Goal: Find specific page/section: Find specific page/section

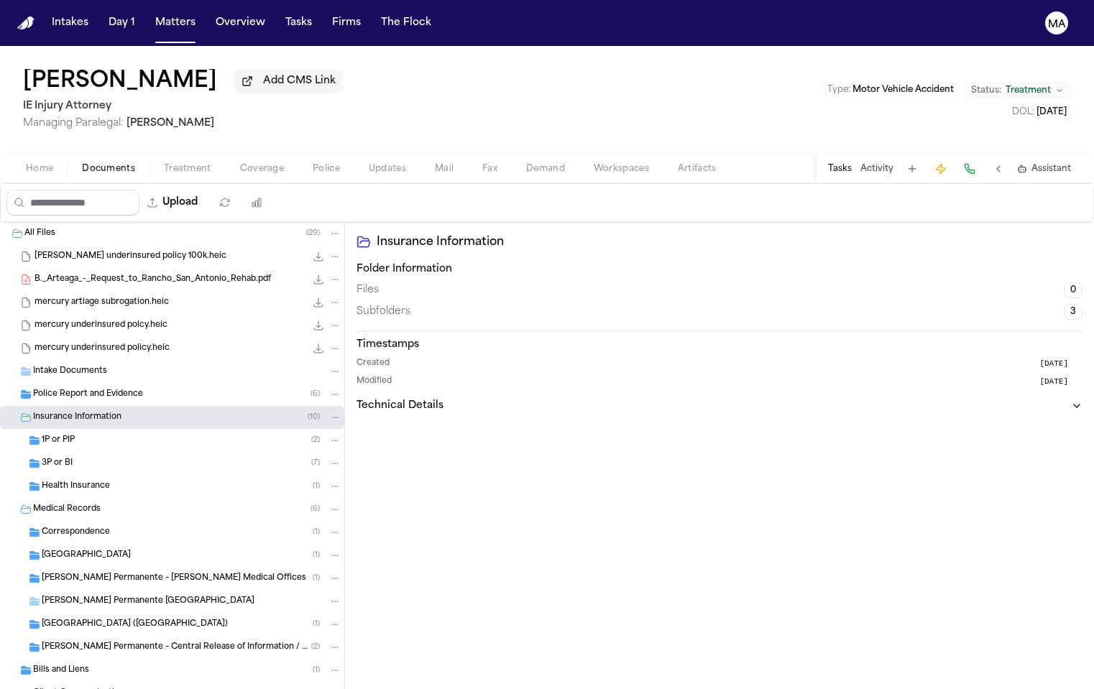
click at [99, 550] on span "[GEOGRAPHIC_DATA]" at bounding box center [86, 556] width 89 height 12
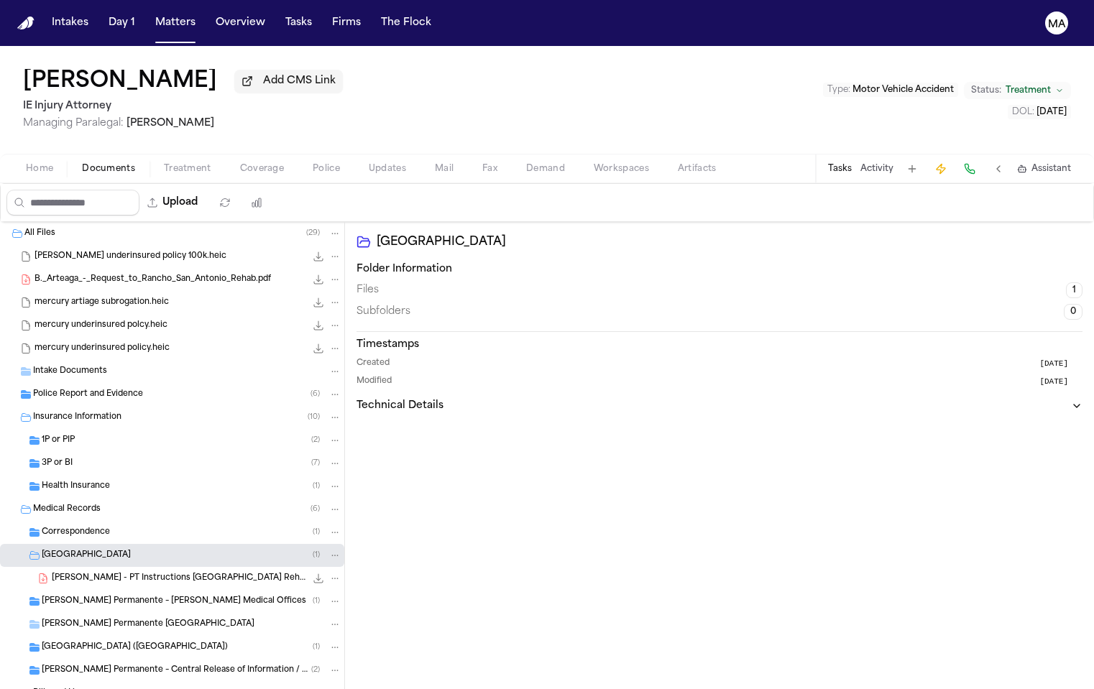
click at [80, 573] on span "[PERSON_NAME] - PT Instructions [GEOGRAPHIC_DATA] Rehab - [DATE]" at bounding box center [179, 579] width 254 height 12
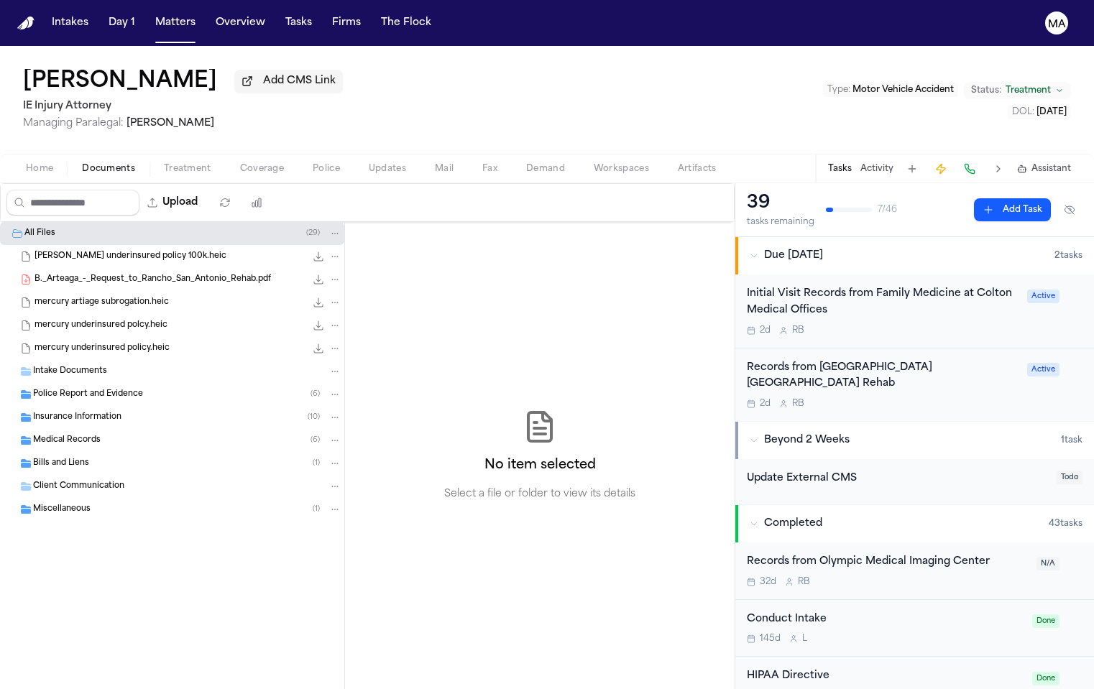
click at [71, 435] on span "Medical Records" at bounding box center [67, 441] width 68 height 12
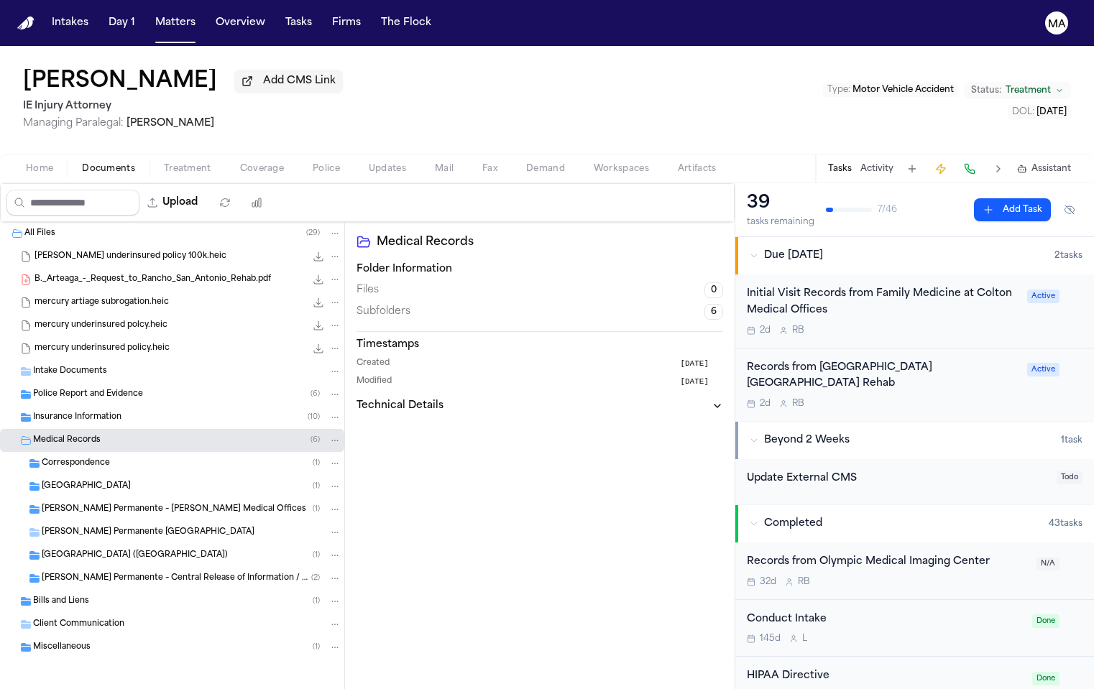
click at [85, 481] on span "[GEOGRAPHIC_DATA]" at bounding box center [86, 487] width 89 height 12
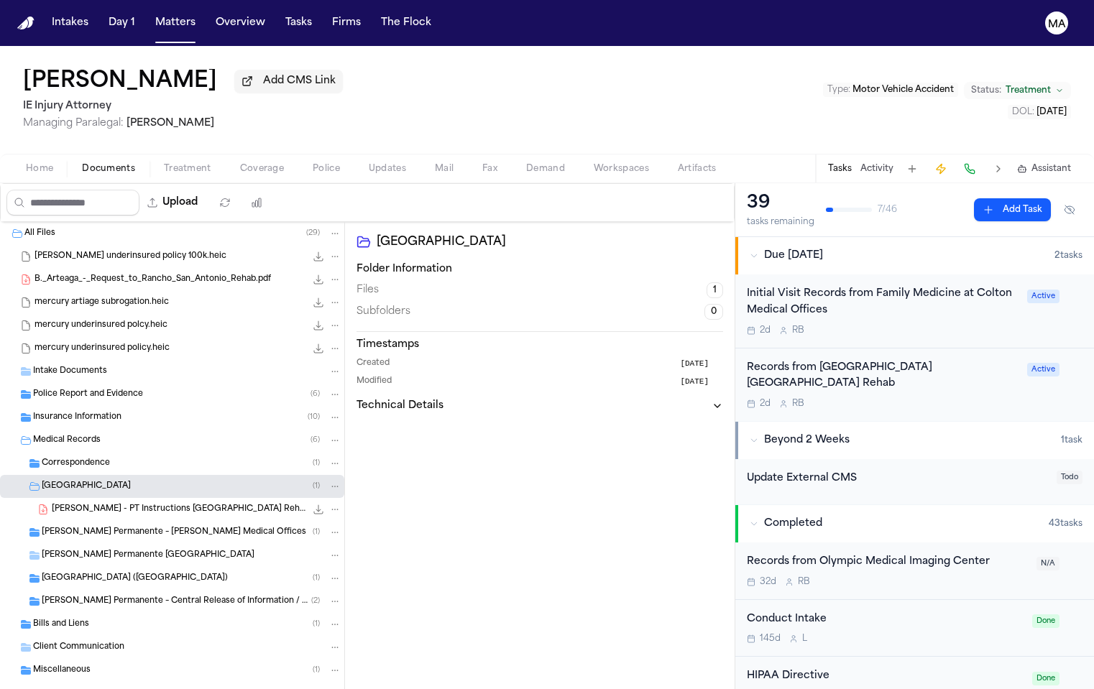
click at [88, 498] on div "[PERSON_NAME] - PT Instructions [GEOGRAPHIC_DATA] Rehab - [DATE] 1.0 MB • PDF" at bounding box center [172, 509] width 344 height 23
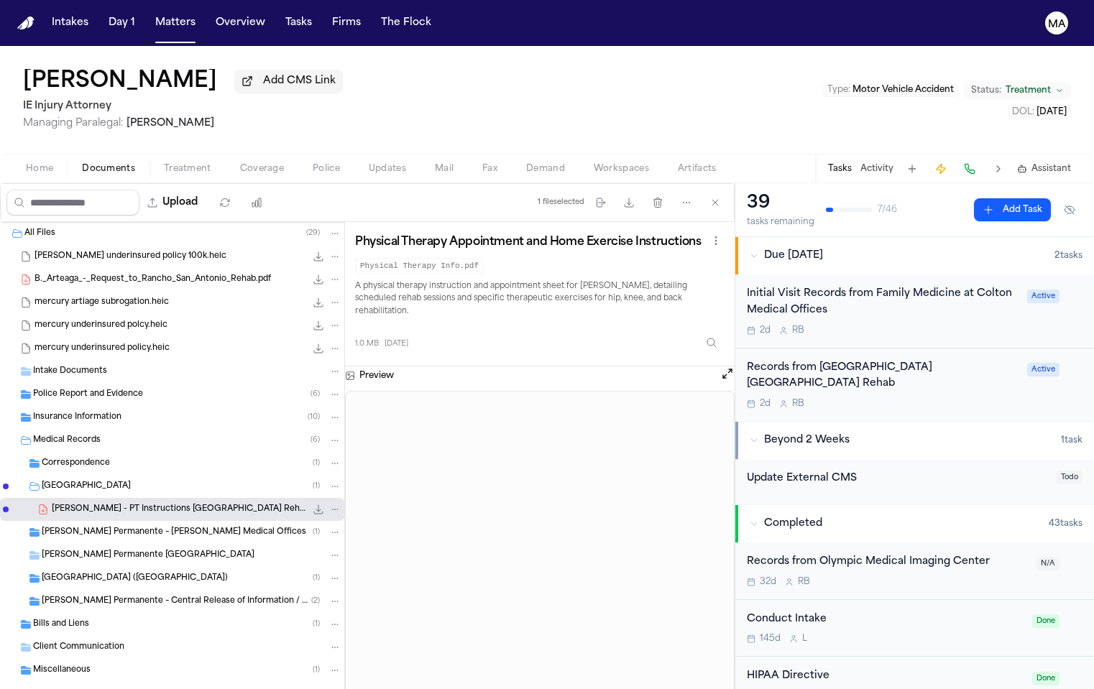
click at [103, 521] on div "[PERSON_NAME] Permanente – [PERSON_NAME] Medical Offices ( 1 )" at bounding box center [172, 532] width 344 height 23
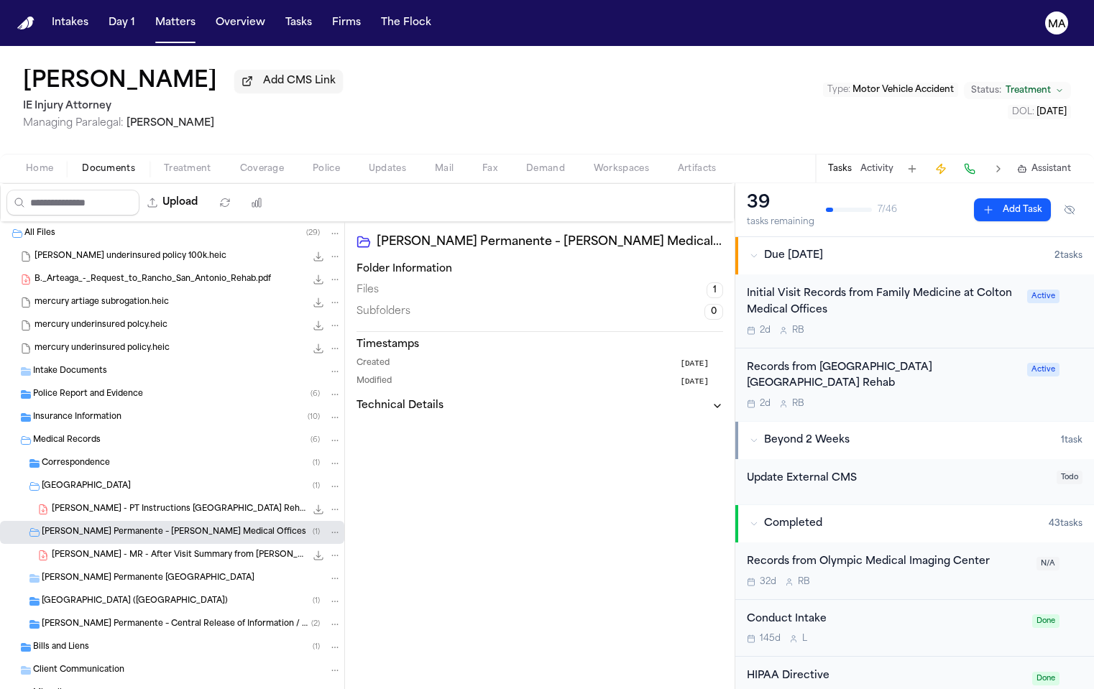
click at [96, 596] on span "[GEOGRAPHIC_DATA] ([GEOGRAPHIC_DATA])" at bounding box center [135, 602] width 186 height 12
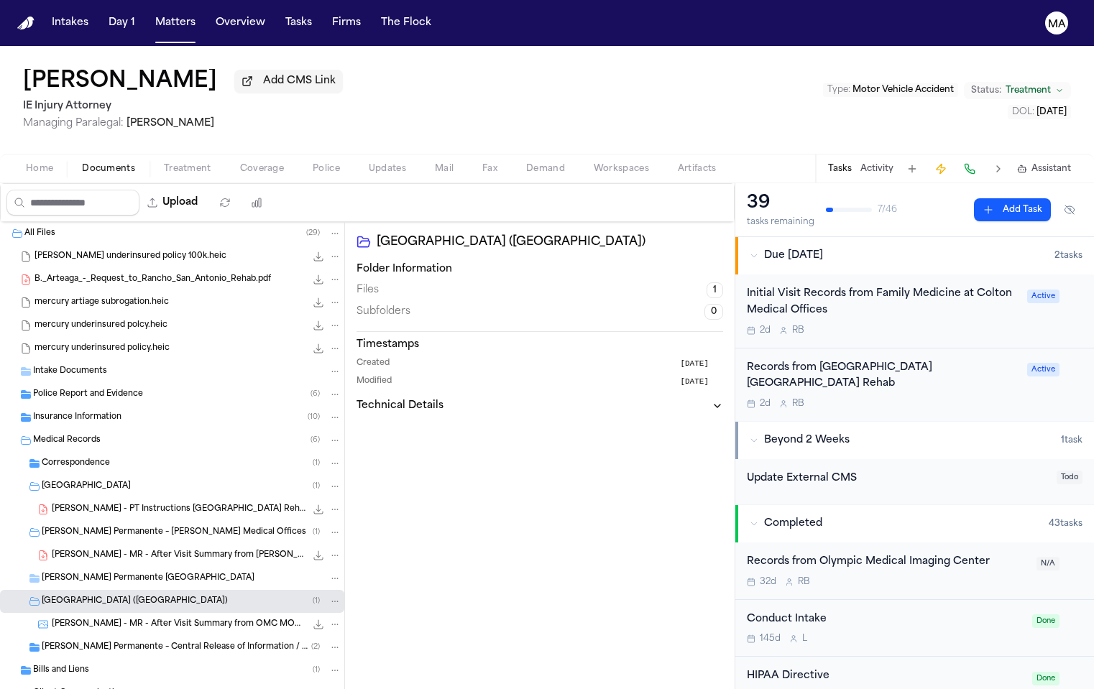
click at [106, 636] on div "[PERSON_NAME] Permanente – Central Release of Information / Health Information …" at bounding box center [172, 647] width 344 height 23
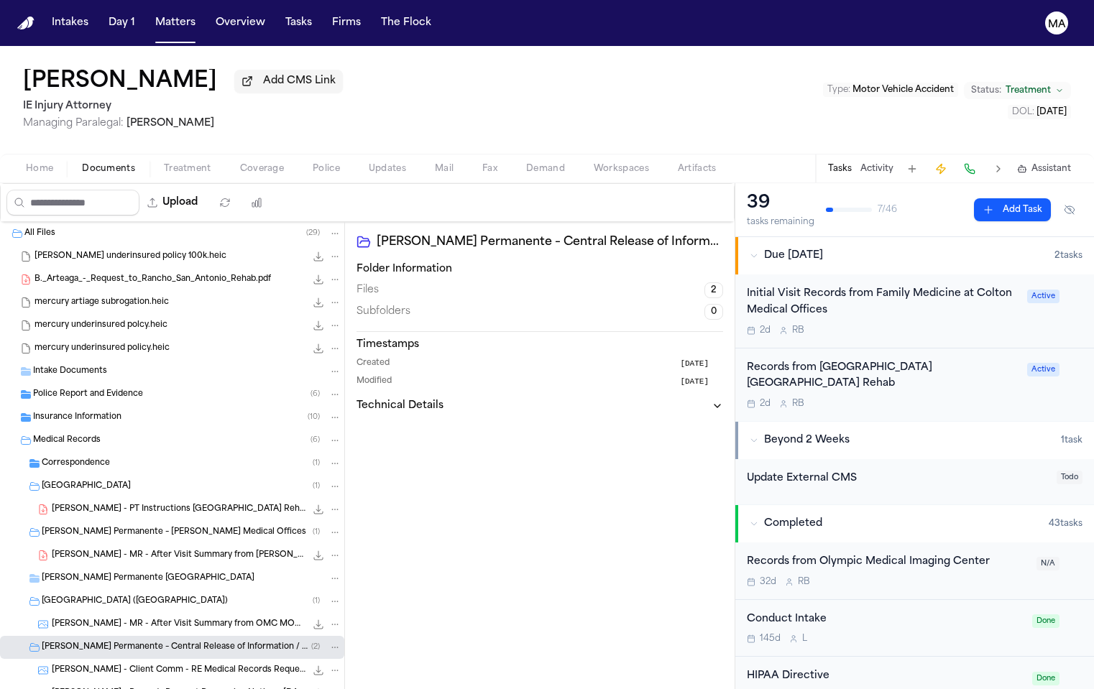
scroll to position [39, 0]
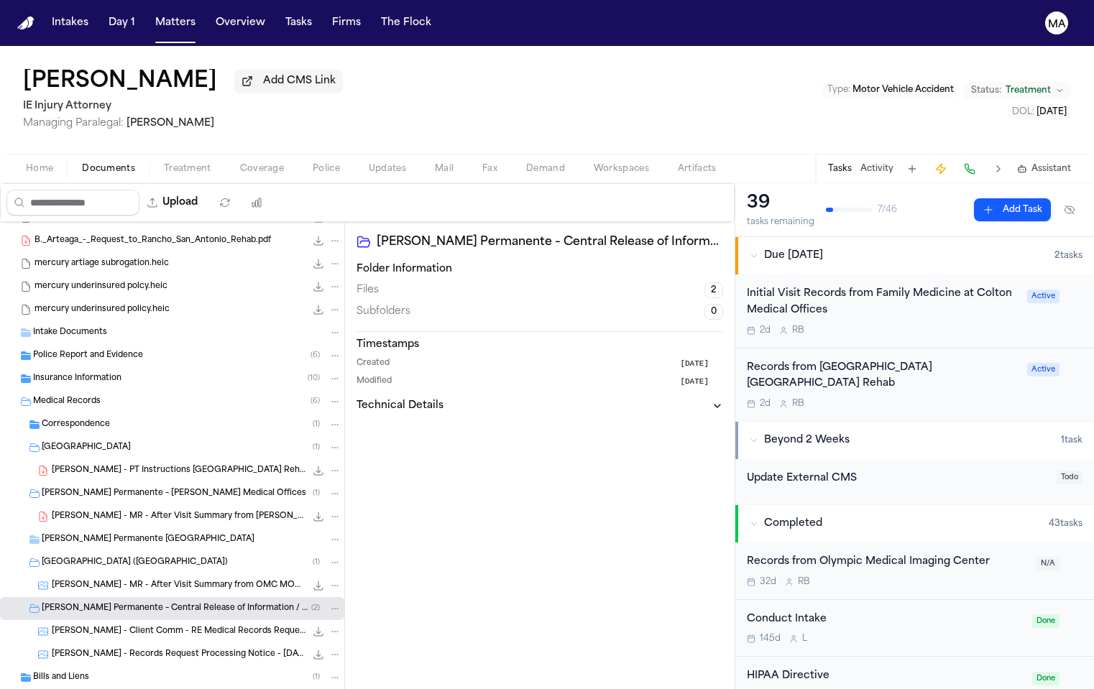
click at [82, 666] on div "Bills and Liens ( 1 )" at bounding box center [172, 677] width 344 height 23
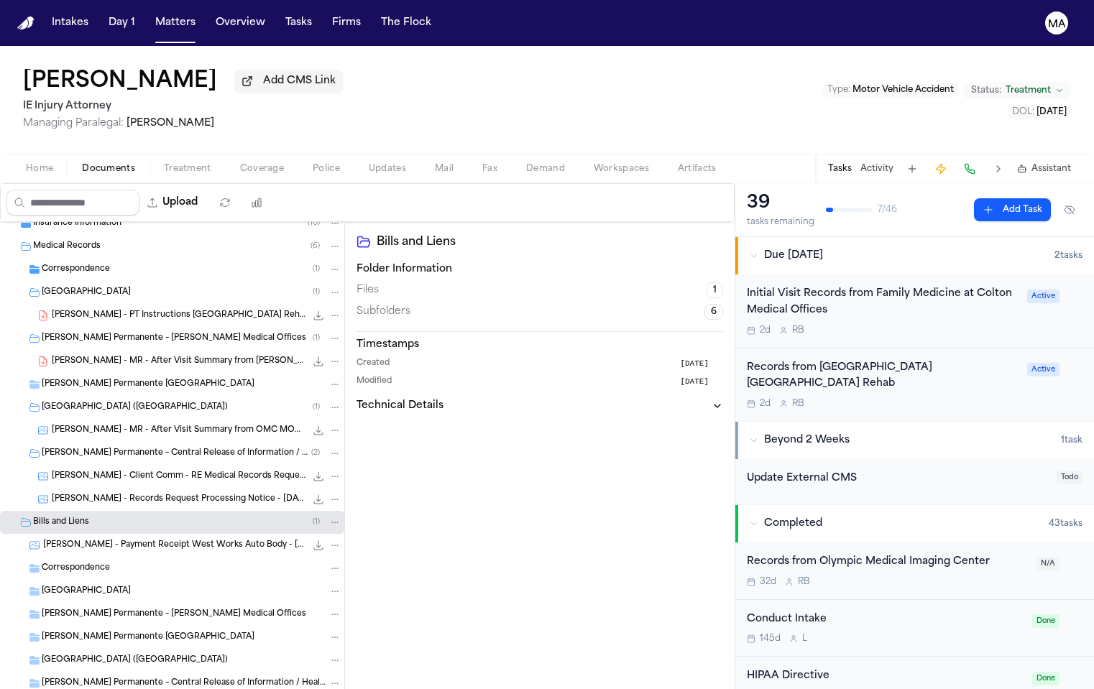
scroll to position [200, 0]
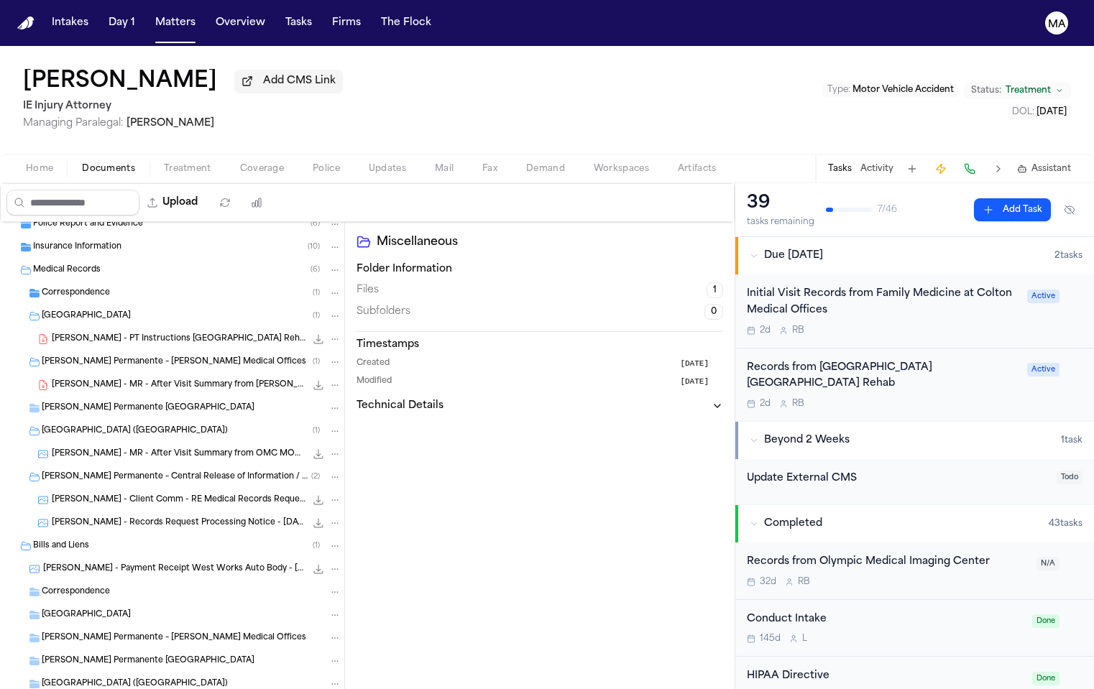
scroll to position [82, 0]
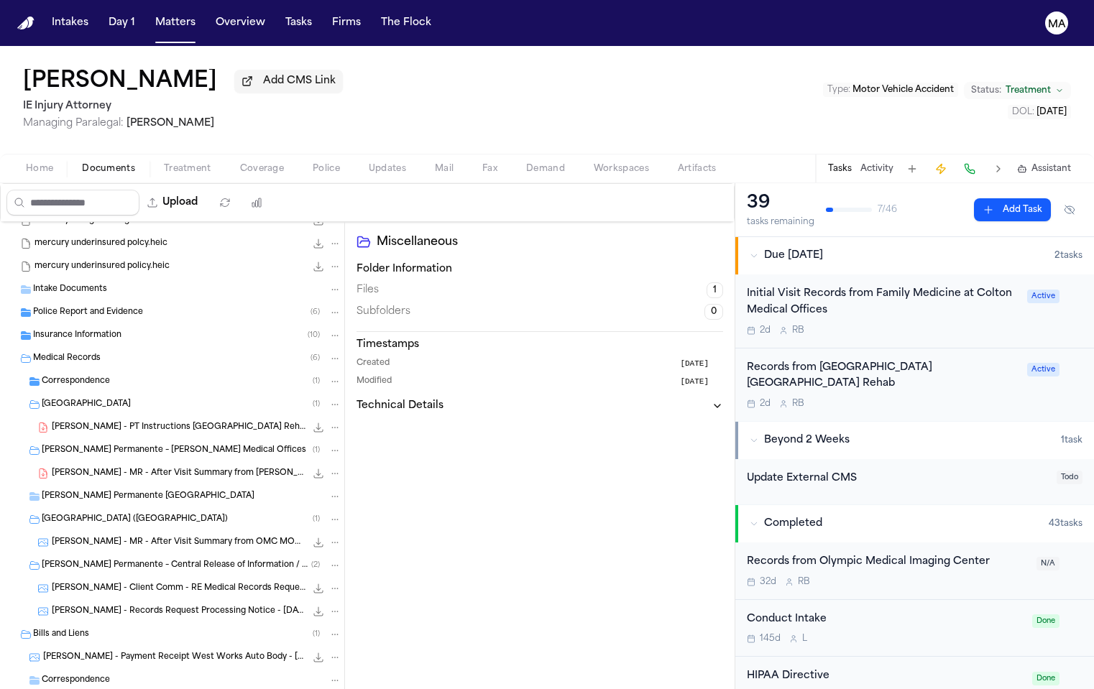
click at [106, 577] on div "[PERSON_NAME] - Client Comm - RE Medical Records Request - [DATE] 206.0 KB • JPG" at bounding box center [172, 588] width 344 height 23
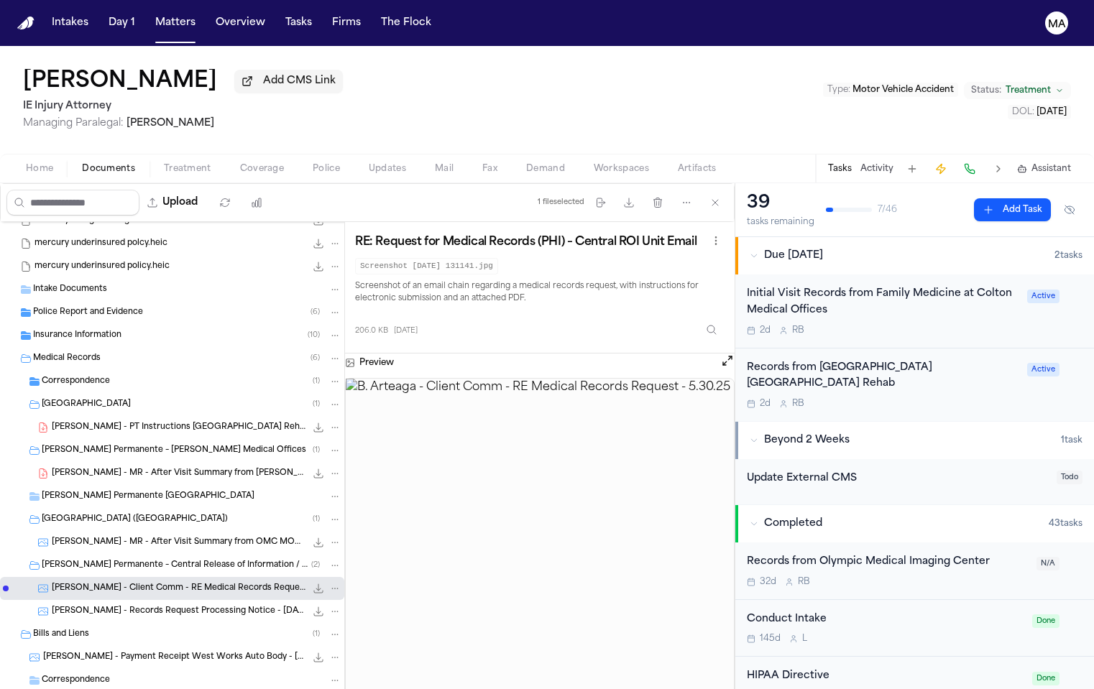
click at [101, 606] on span "[PERSON_NAME] - Records Request Processing Notice - [DATE]" at bounding box center [179, 612] width 254 height 12
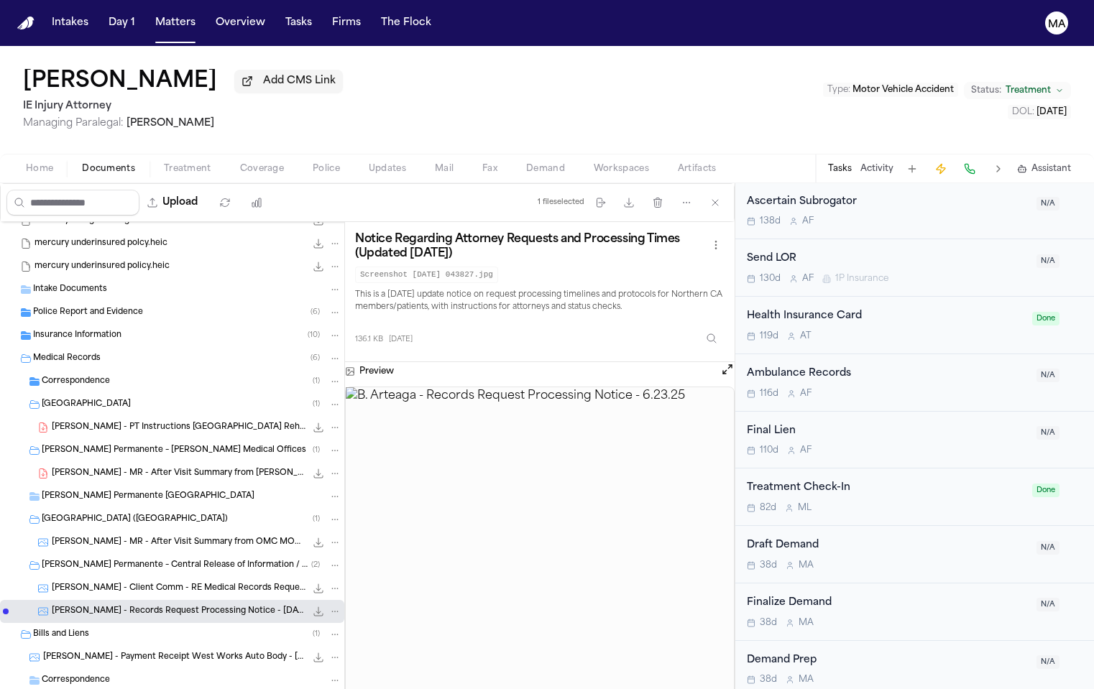
scroll to position [1172, 0]
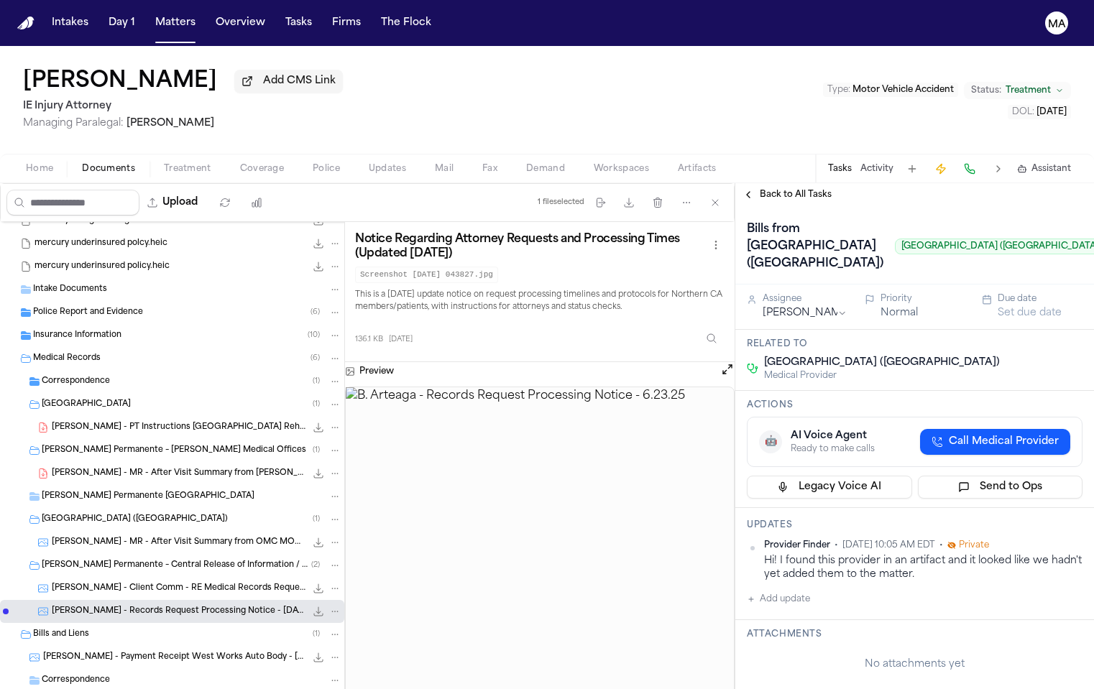
click at [768, 189] on span "Back to All Tasks" at bounding box center [796, 195] width 72 height 12
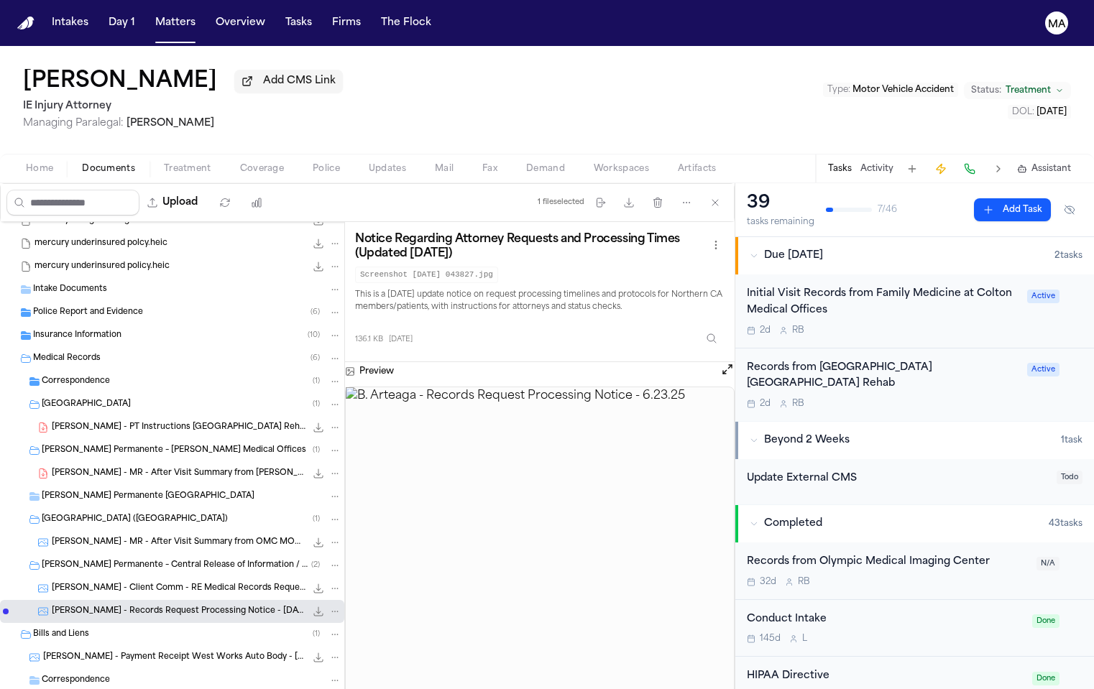
click at [893, 163] on button "Activity" at bounding box center [876, 169] width 33 height 12
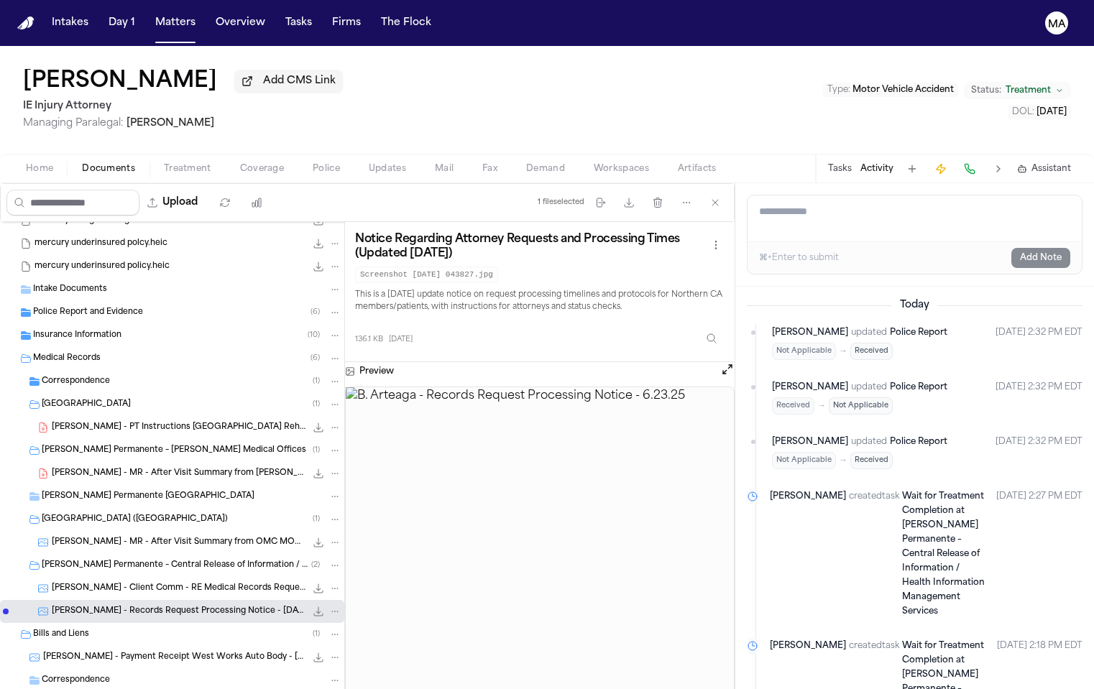
click at [852, 163] on button "Tasks" at bounding box center [840, 169] width 24 height 12
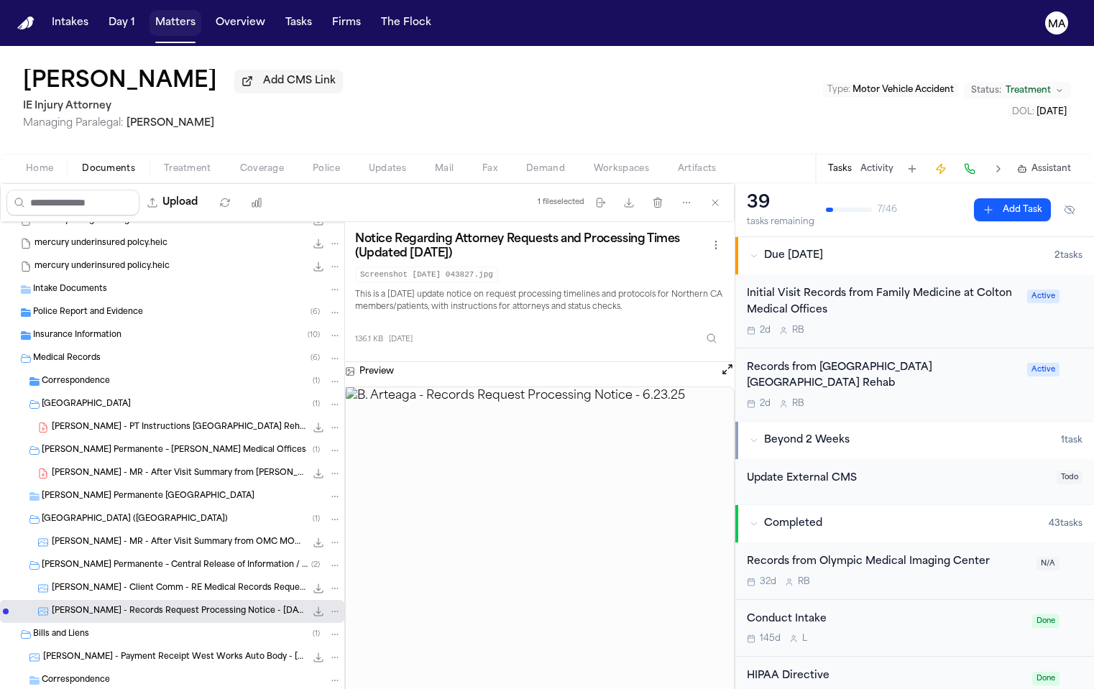
click at [150, 17] on button "Matters" at bounding box center [176, 23] width 52 height 26
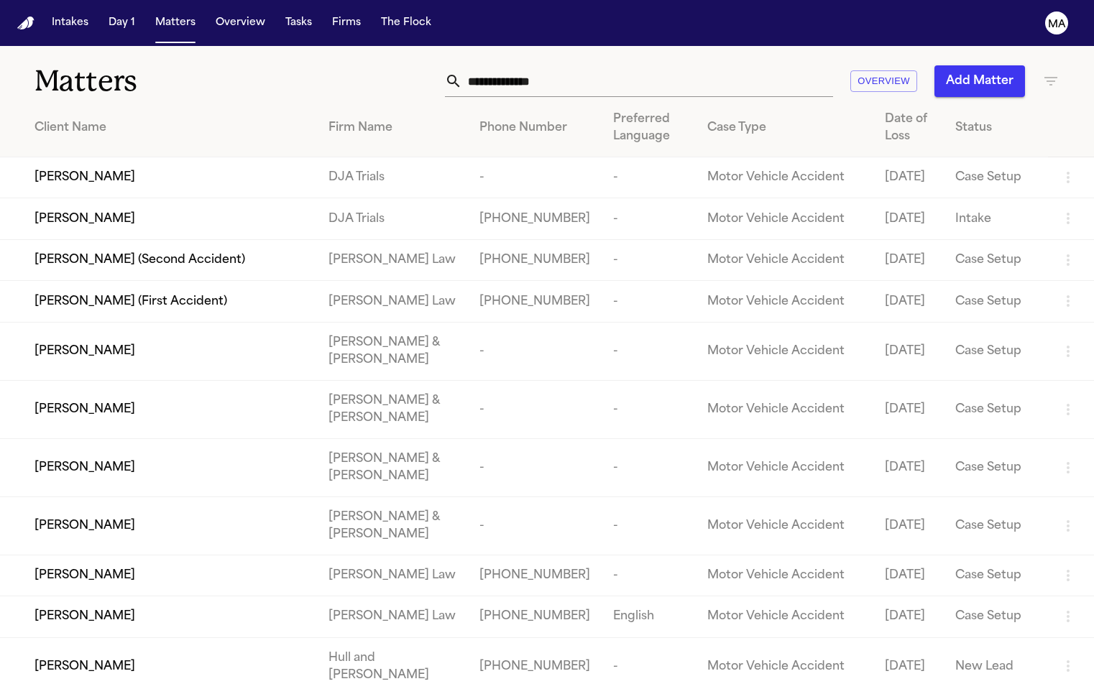
click at [1051, 77] on icon "button" at bounding box center [1050, 81] width 13 height 9
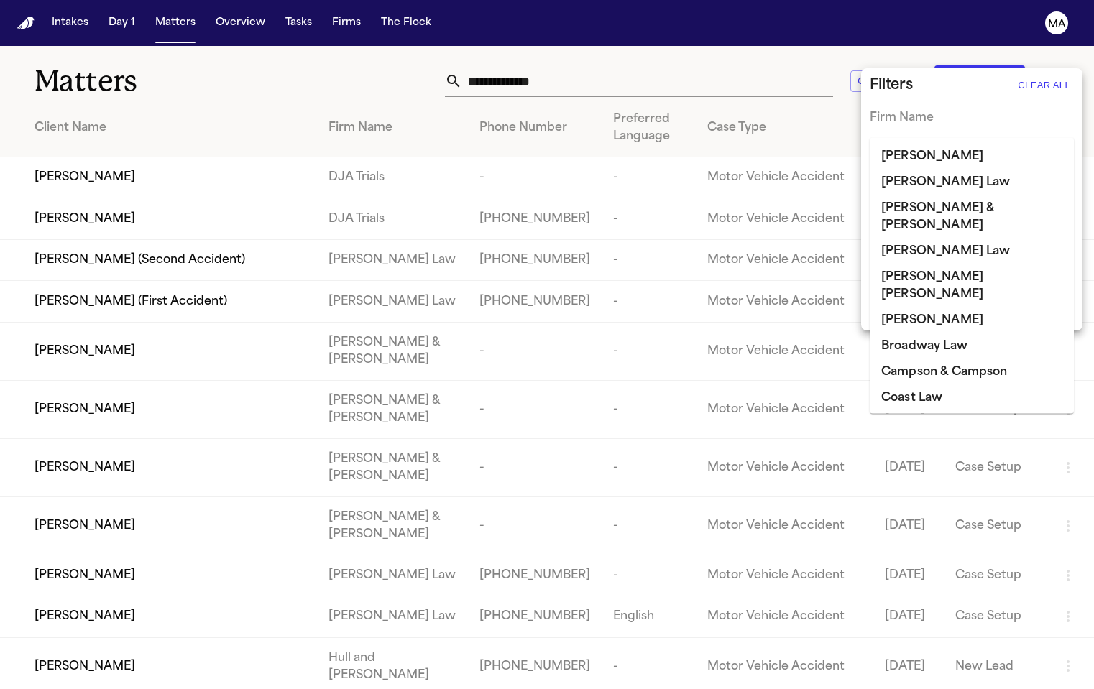
click at [999, 138] on input "text" at bounding box center [961, 148] width 183 height 20
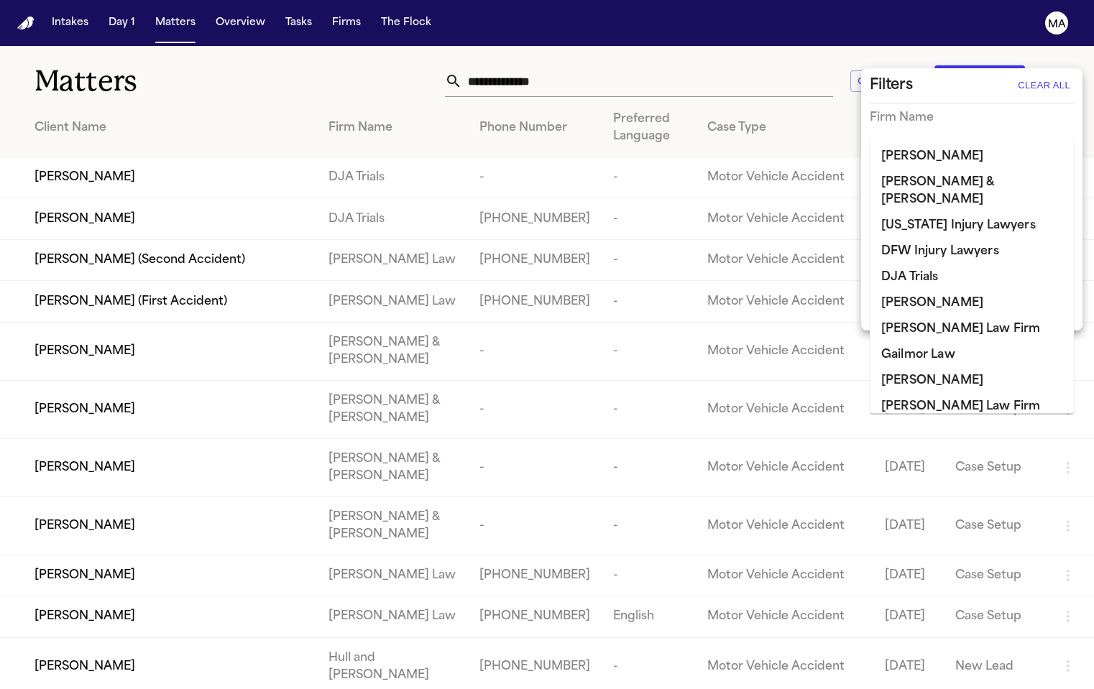
type input "**"
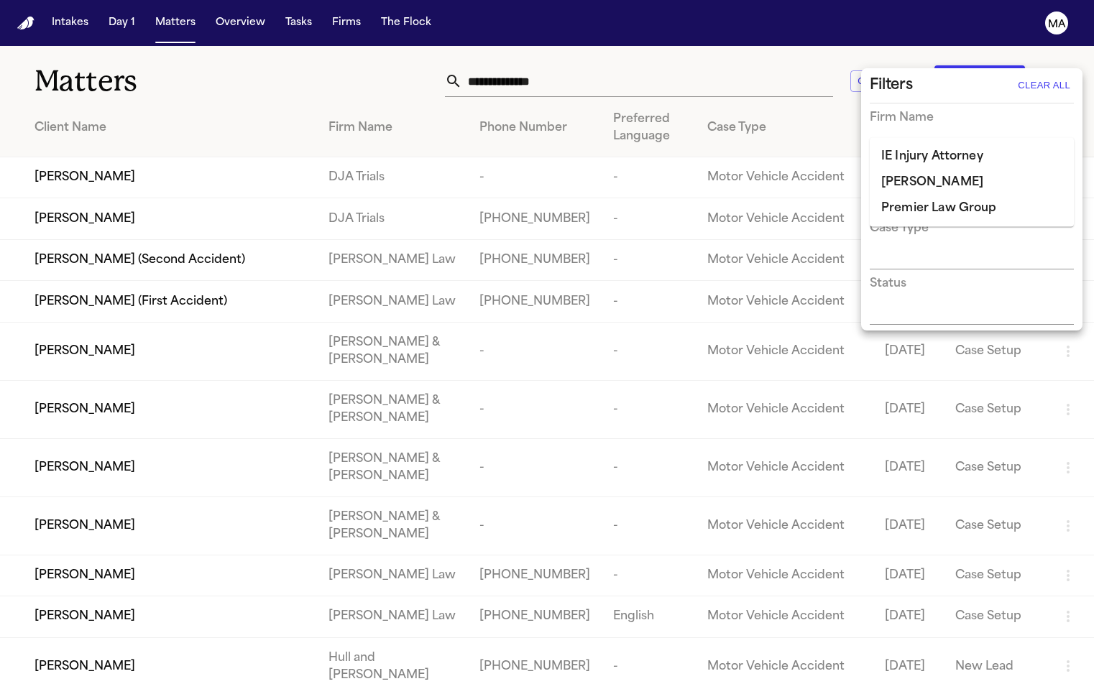
click at [982, 151] on li "IE Injury Attorney" at bounding box center [972, 157] width 204 height 26
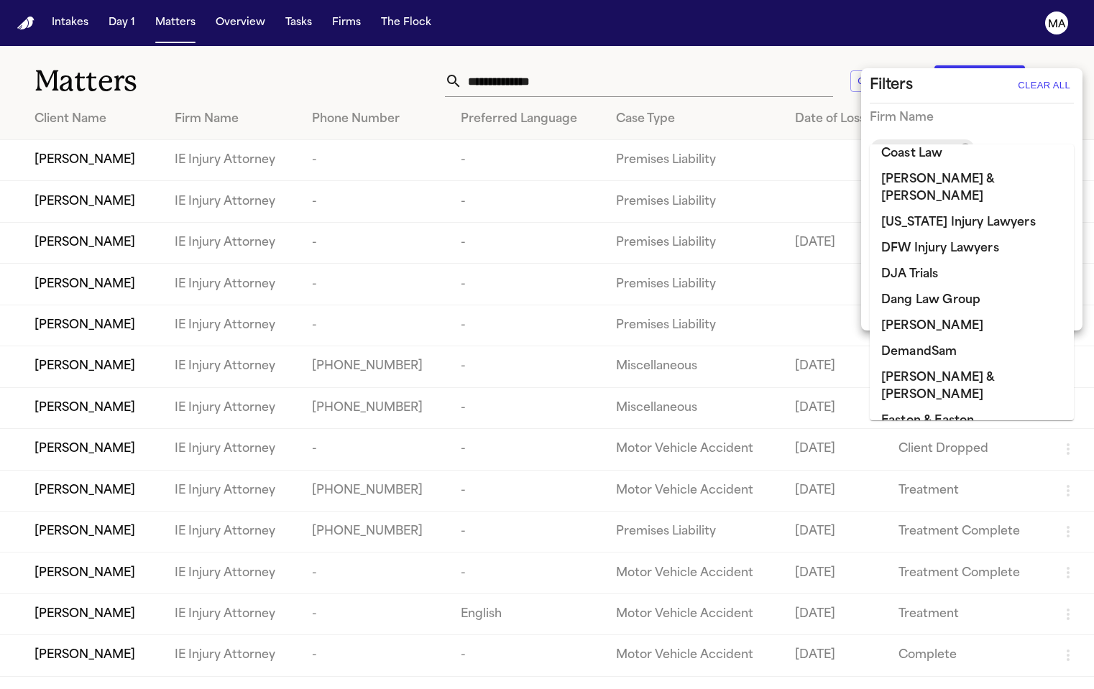
click at [333, 64] on div at bounding box center [547, 344] width 1094 height 689
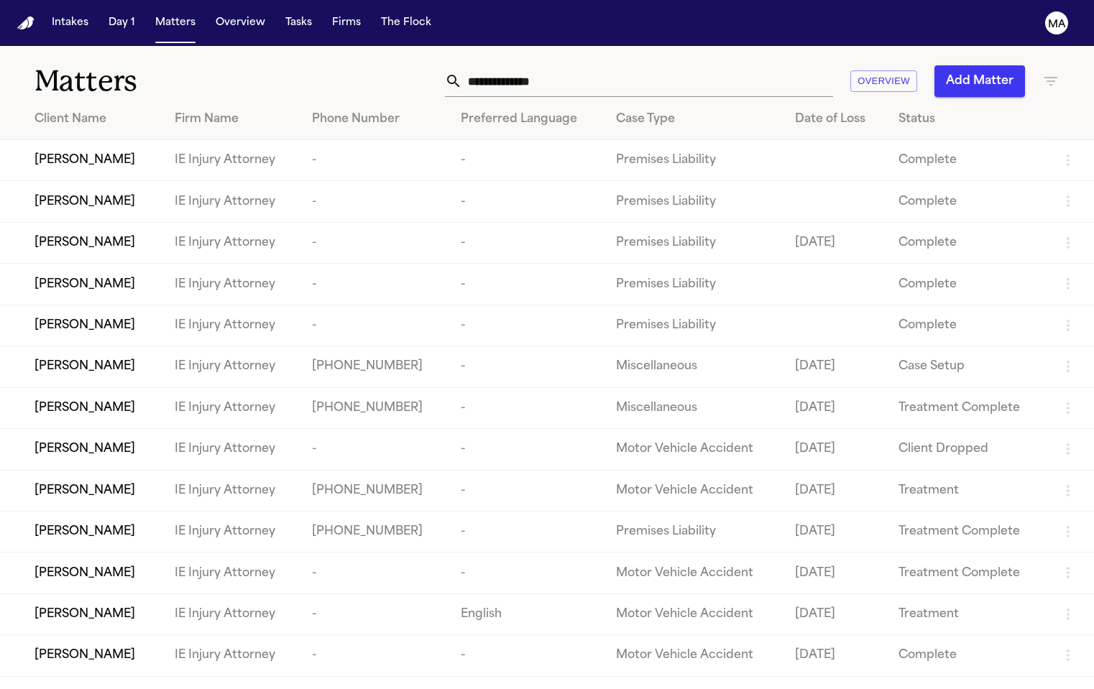
click at [912, 111] on div "Status" at bounding box center [967, 119] width 138 height 17
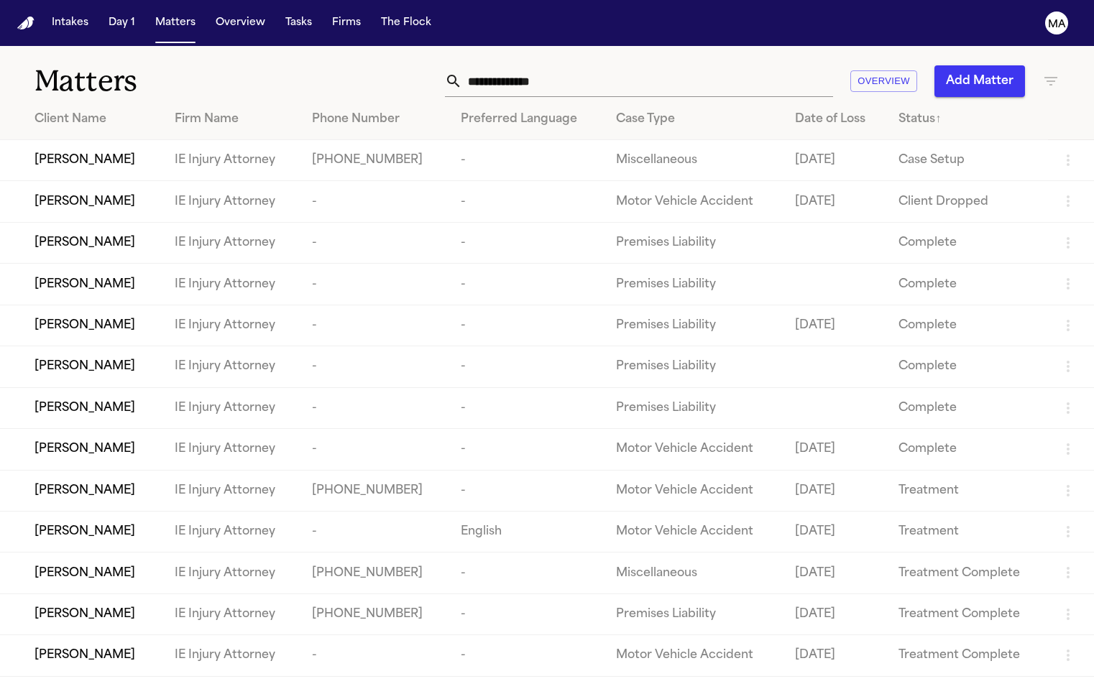
click at [111, 565] on div "[PERSON_NAME]" at bounding box center [93, 573] width 117 height 17
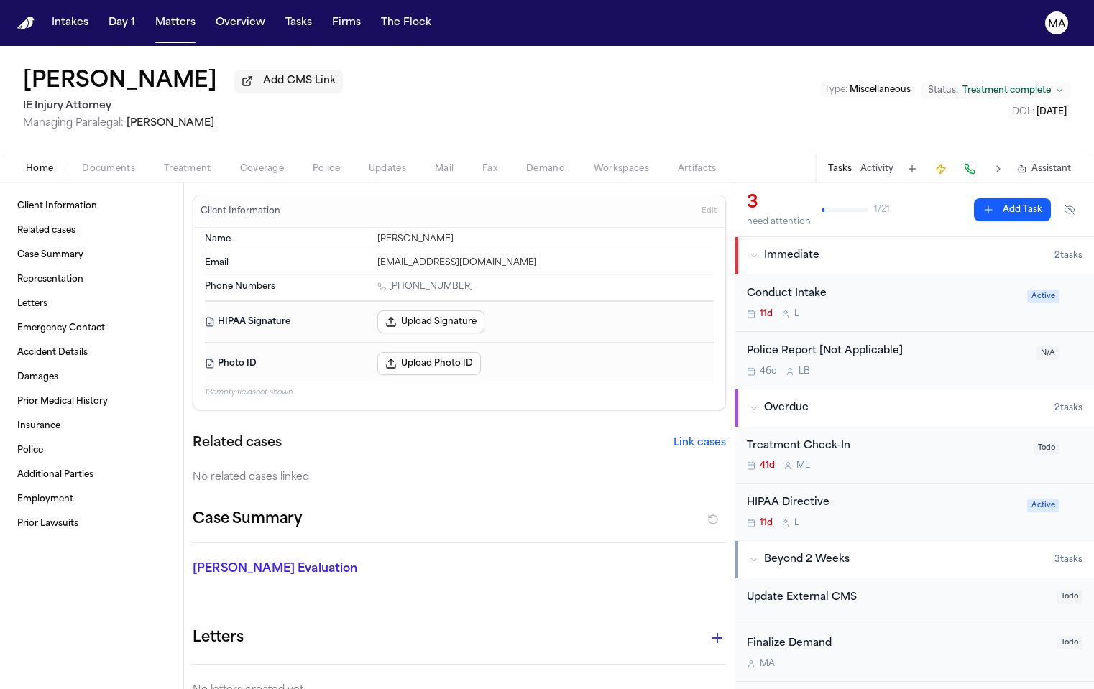
click at [82, 163] on span "Documents" at bounding box center [108, 169] width 53 height 12
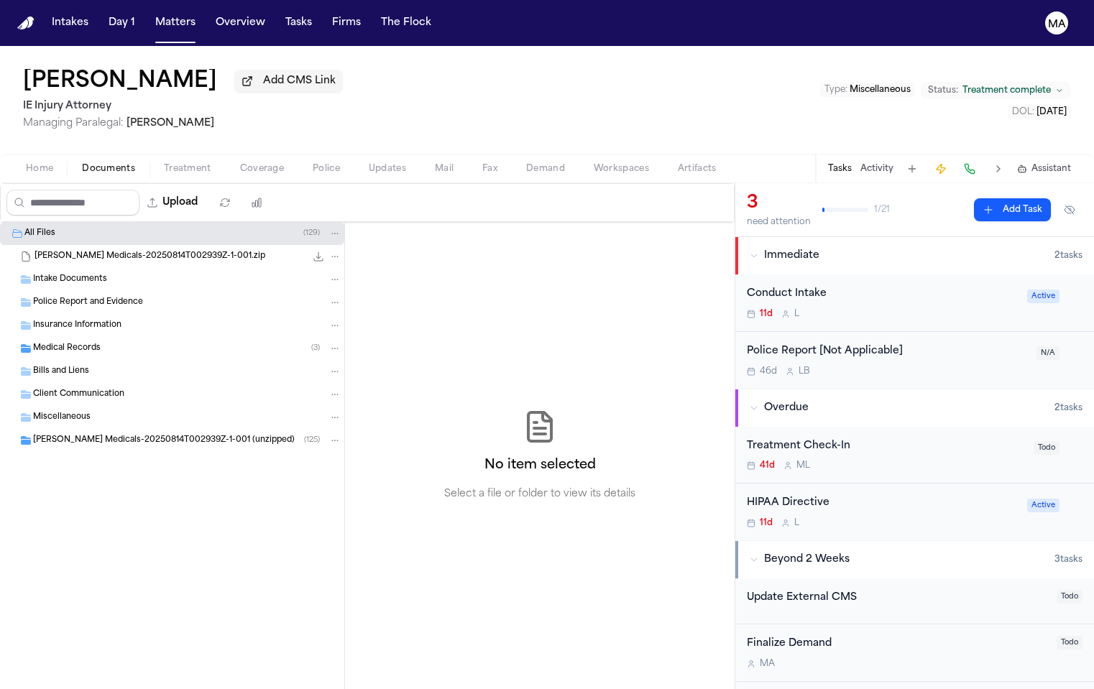
click at [86, 435] on span "[PERSON_NAME] Medicals-20250814T002939Z-1-001 (unzipped)" at bounding box center [164, 441] width 262 height 12
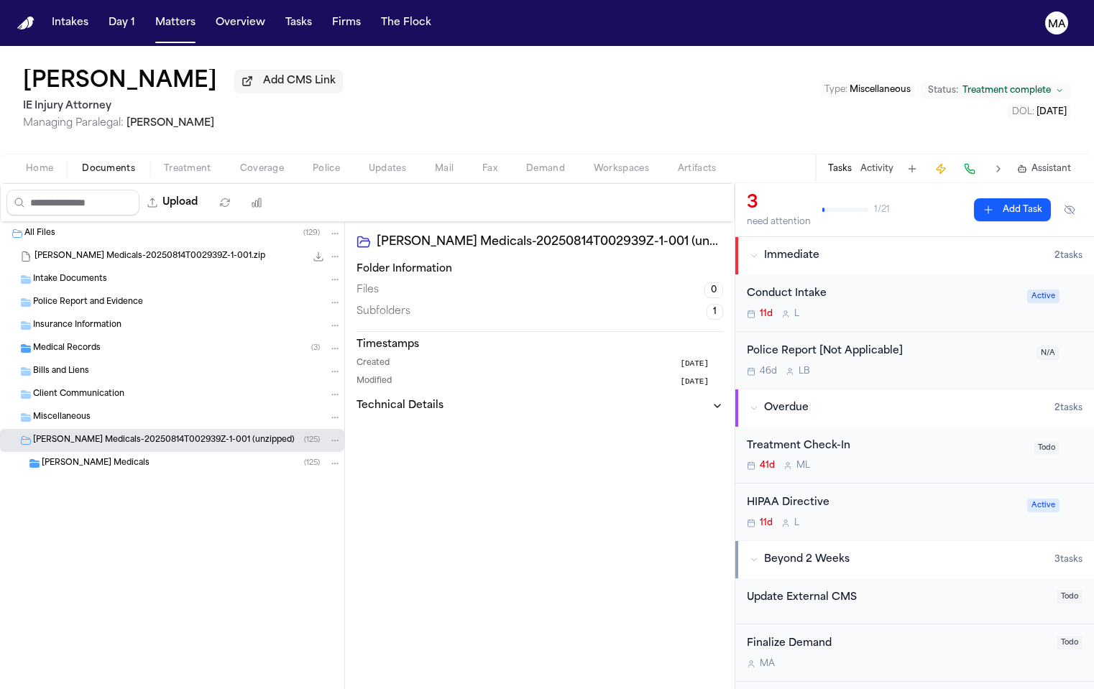
click at [88, 457] on div "[PERSON_NAME] Medicals ( 125 )" at bounding box center [192, 463] width 300 height 13
